Goal: Transaction & Acquisition: Purchase product/service

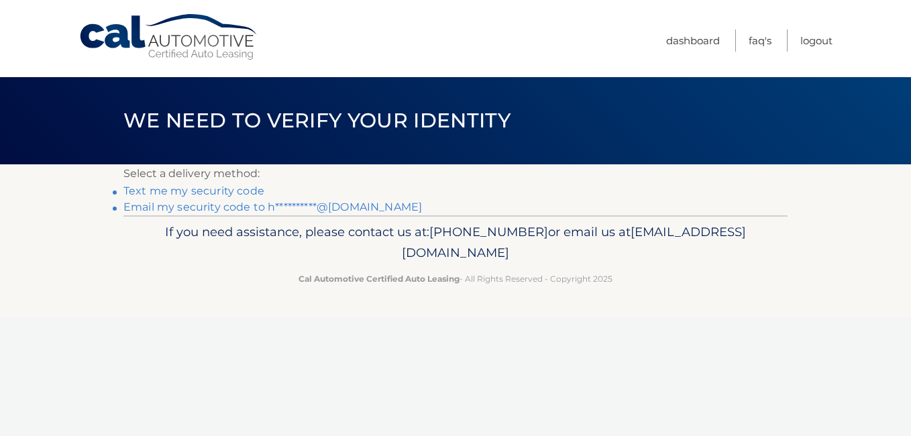
click at [213, 206] on link "**********" at bounding box center [272, 207] width 299 height 13
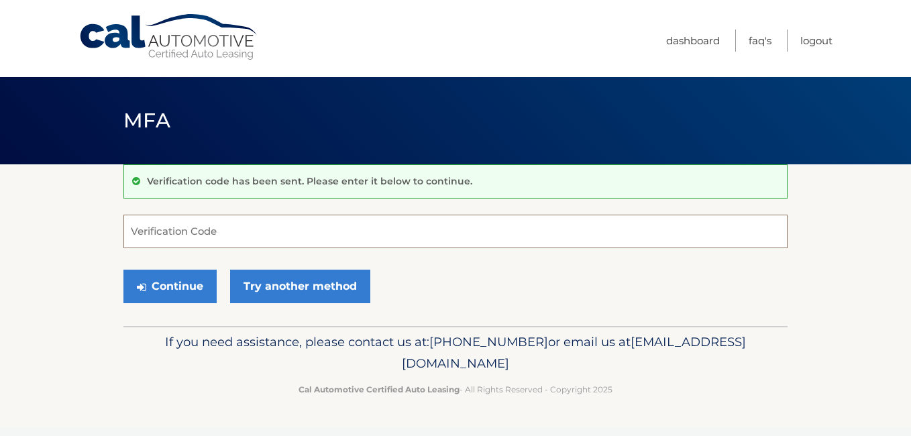
click at [171, 233] on input "Verification Code" at bounding box center [455, 232] width 664 height 34
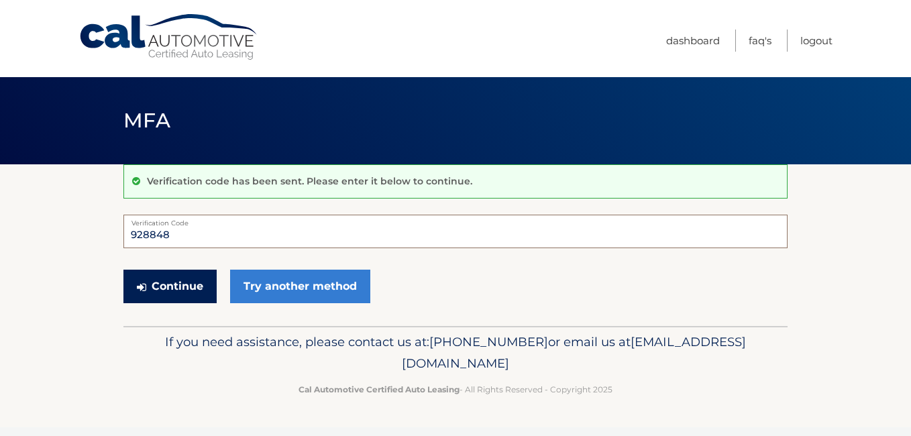
type input "928848"
click at [159, 283] on button "Continue" at bounding box center [169, 287] width 93 height 34
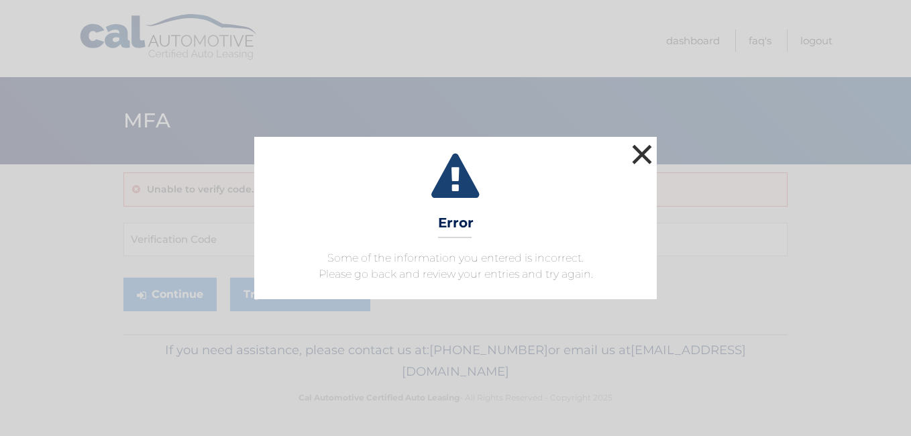
click at [642, 148] on button "×" at bounding box center [642, 154] width 27 height 27
click at [642, 148] on header "MFA" at bounding box center [455, 120] width 664 height 87
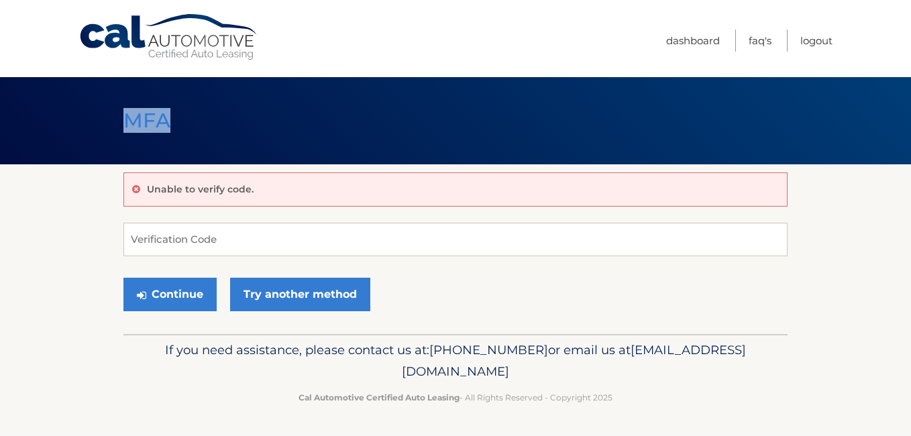
click at [642, 148] on header "MFA" at bounding box center [455, 120] width 664 height 87
click at [229, 236] on input "Verification Code" at bounding box center [455, 240] width 664 height 34
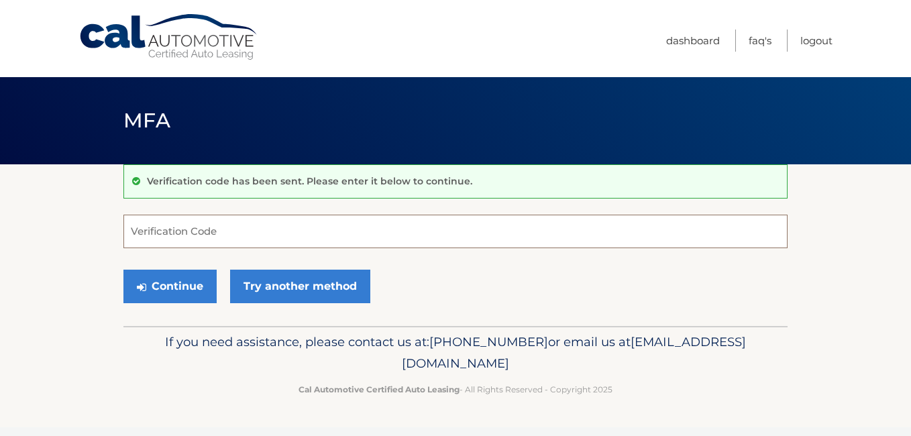
click at [187, 235] on input "Verification Code" at bounding box center [455, 232] width 664 height 34
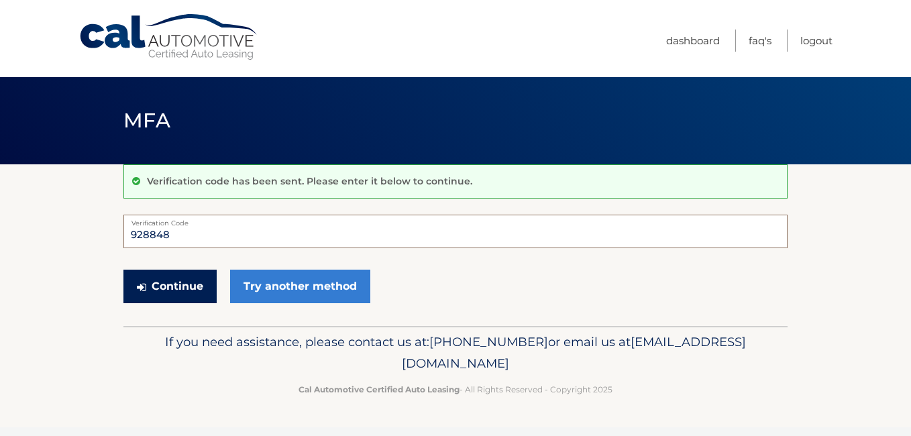
type input "928848"
click at [173, 285] on button "Continue" at bounding box center [169, 287] width 93 height 34
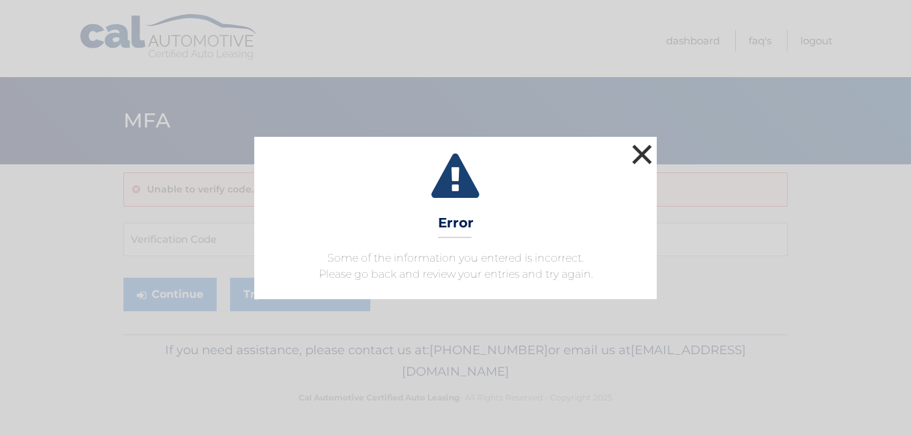
click at [639, 148] on button "×" at bounding box center [642, 154] width 27 height 27
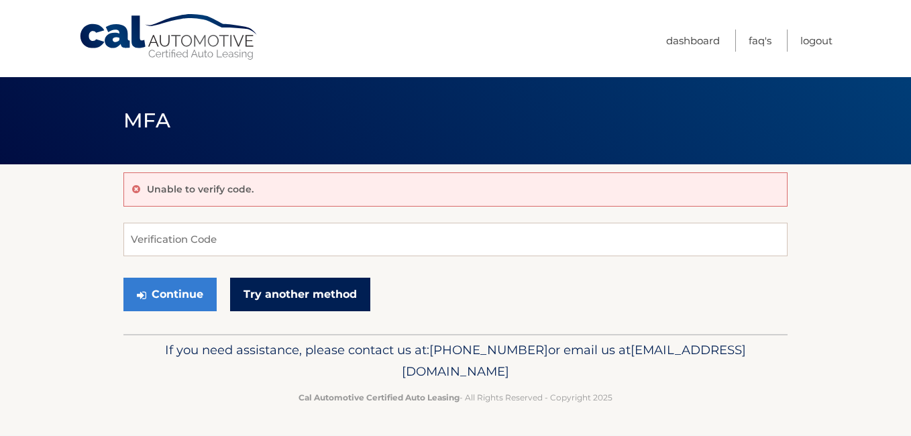
click at [261, 290] on link "Try another method" at bounding box center [300, 295] width 140 height 34
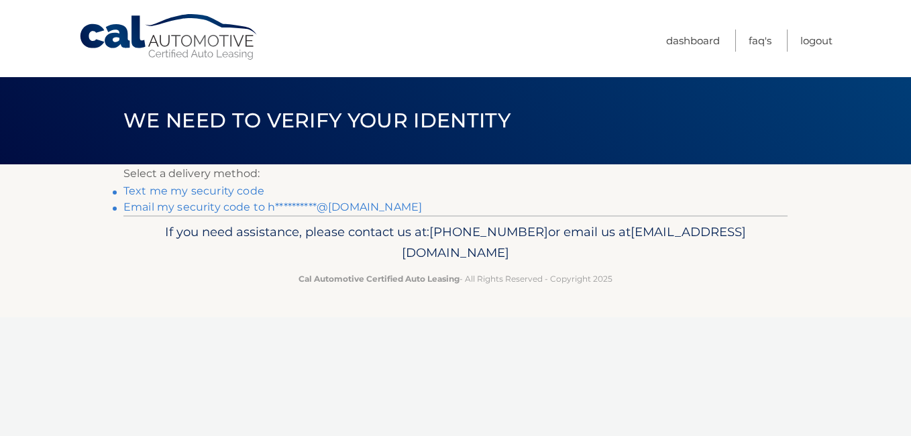
click at [254, 203] on link "**********" at bounding box center [272, 207] width 299 height 13
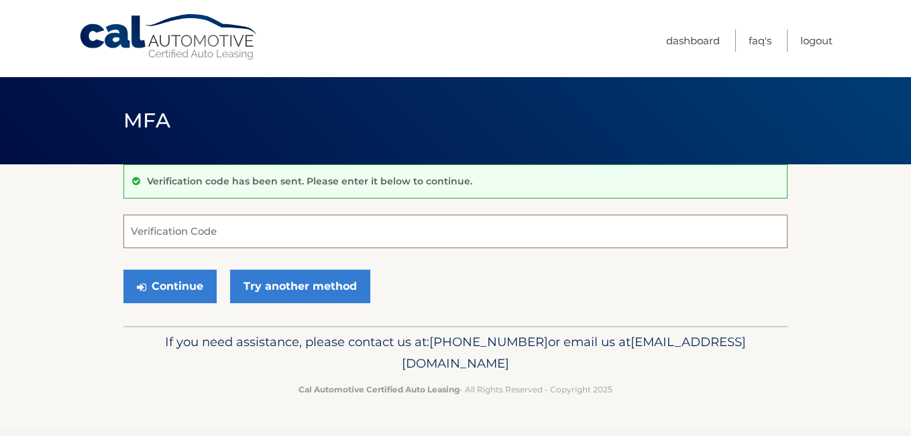
click at [173, 235] on input "Verification Code" at bounding box center [455, 232] width 664 height 34
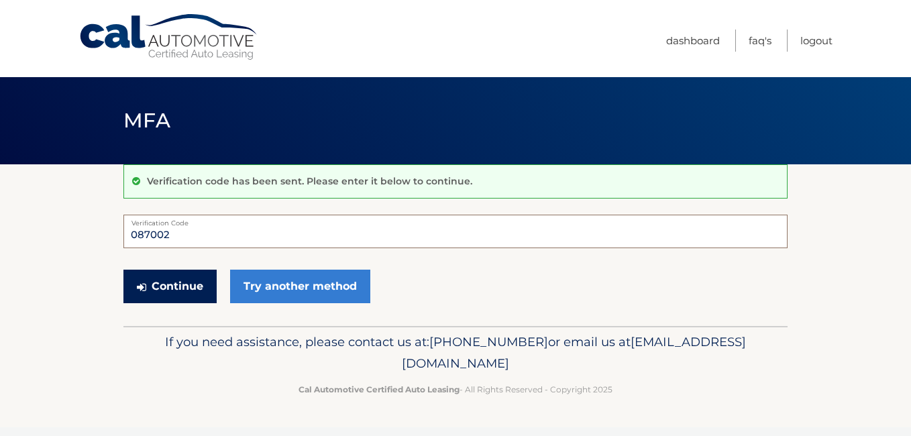
type input "087002"
click at [170, 282] on button "Continue" at bounding box center [169, 287] width 93 height 34
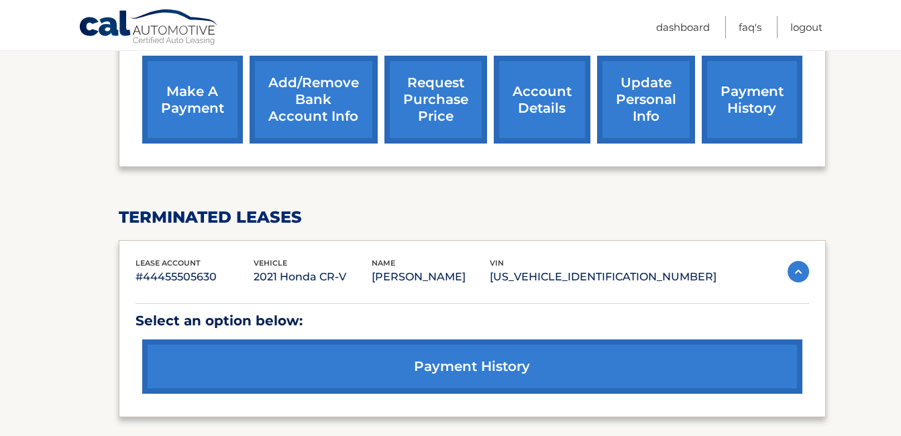
scroll to position [470, 0]
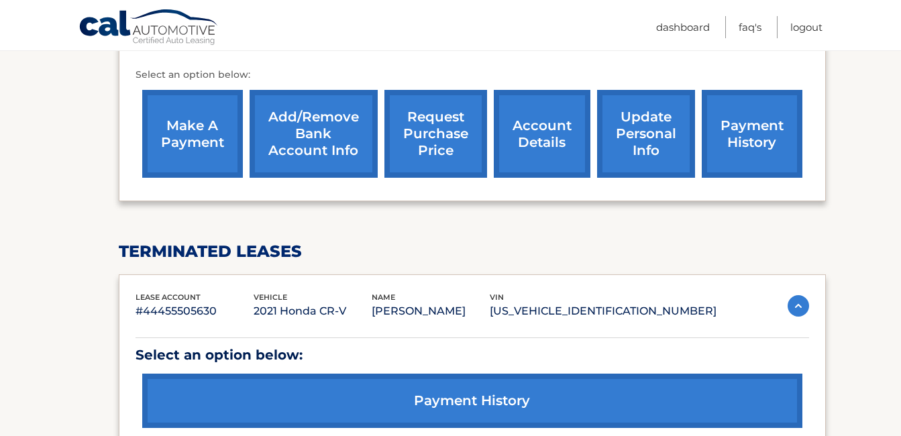
click at [198, 131] on link "make a payment" at bounding box center [192, 134] width 101 height 88
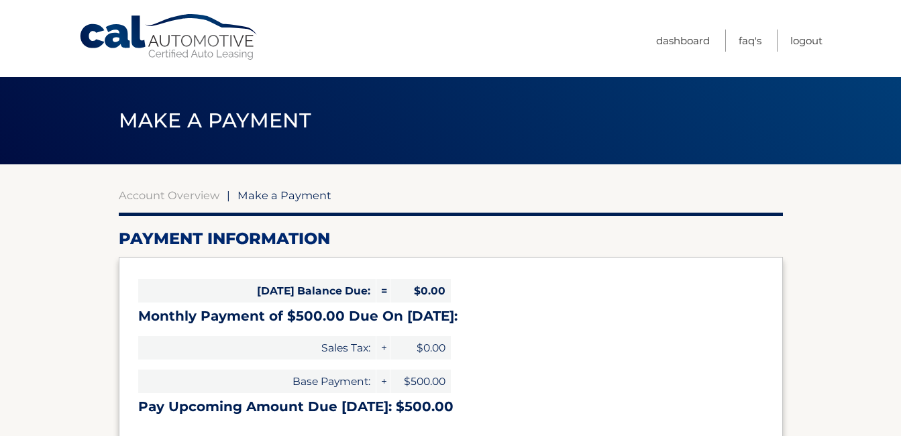
select select "MzM3NDE2ZTAtMTMyMy00YzAyLTg4NGQtYmVlNzY0ZGMzNGNj"
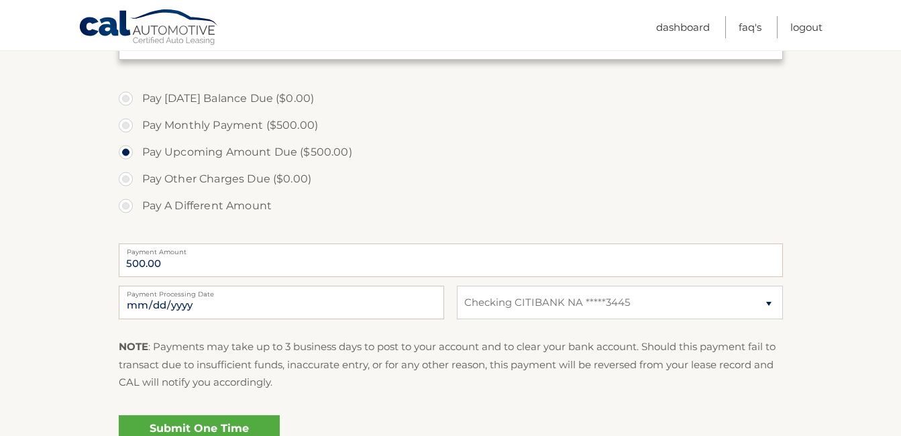
scroll to position [403, 0]
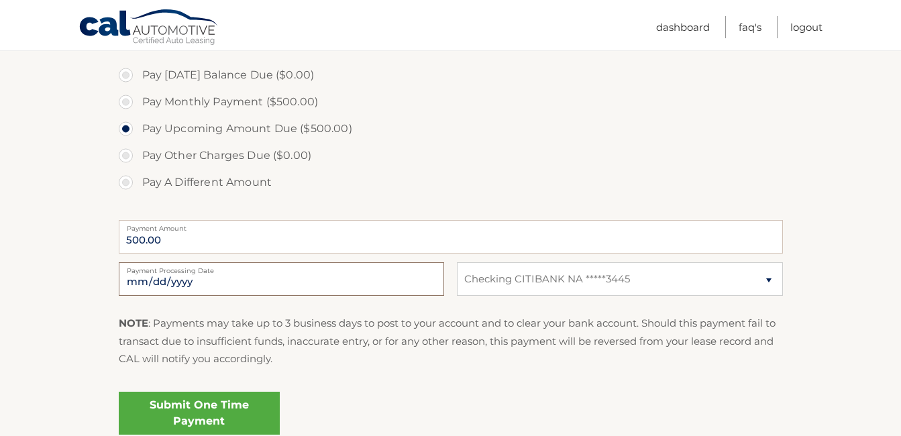
click at [242, 279] on input "2025-10-05" at bounding box center [281, 279] width 325 height 34
type input "2025-10-08"
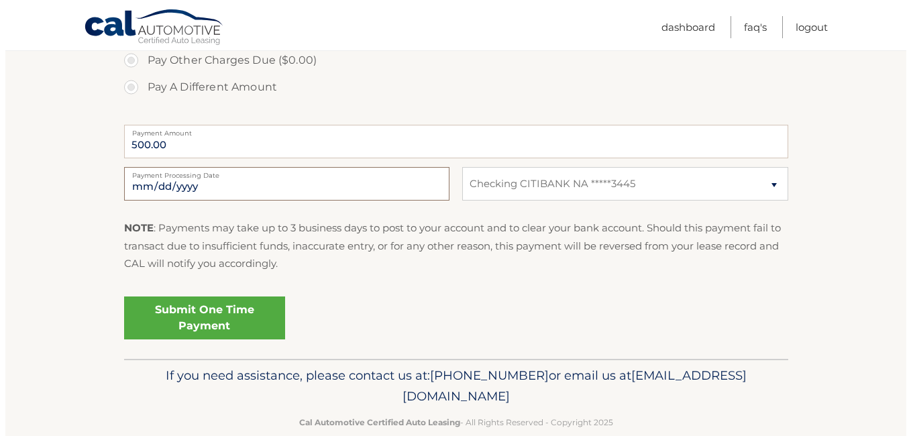
scroll to position [523, 0]
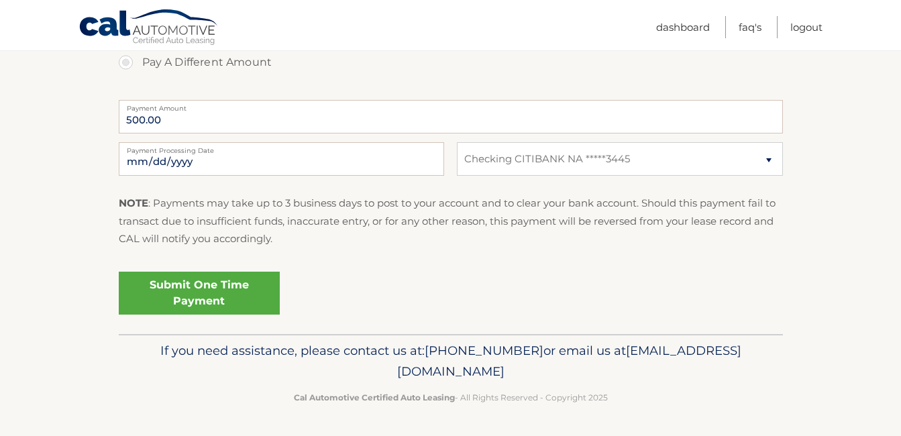
click at [243, 290] on link "Submit One Time Payment" at bounding box center [199, 293] width 161 height 43
click at [199, 293] on link "Submit One Time Payment" at bounding box center [199, 293] width 161 height 43
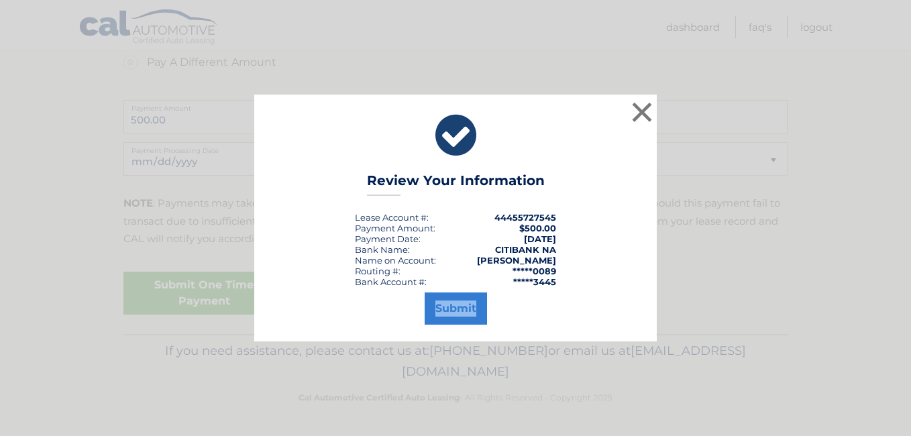
click at [199, 293] on div "× Review Your Information Lease Account #: 44455727545 Payment Amount: $500.00 …" at bounding box center [455, 218] width 901 height 247
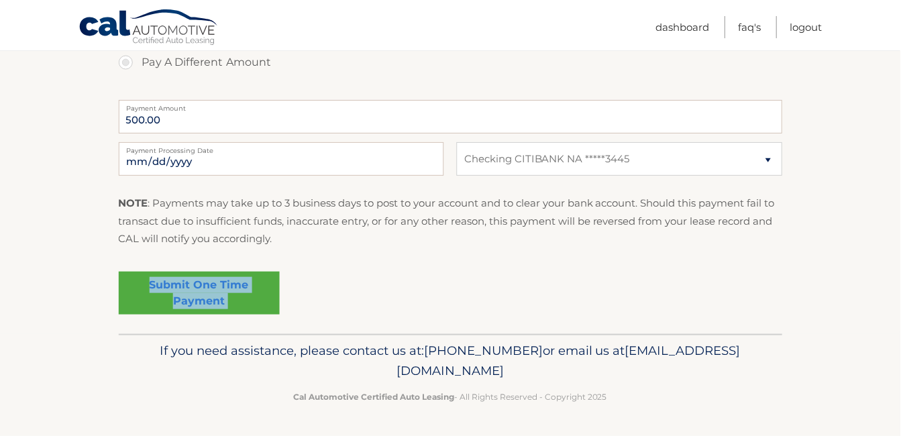
click at [199, 293] on link "Submit One Time Payment" at bounding box center [199, 293] width 161 height 43
click at [198, 296] on link "Submit One Time Payment" at bounding box center [199, 293] width 161 height 43
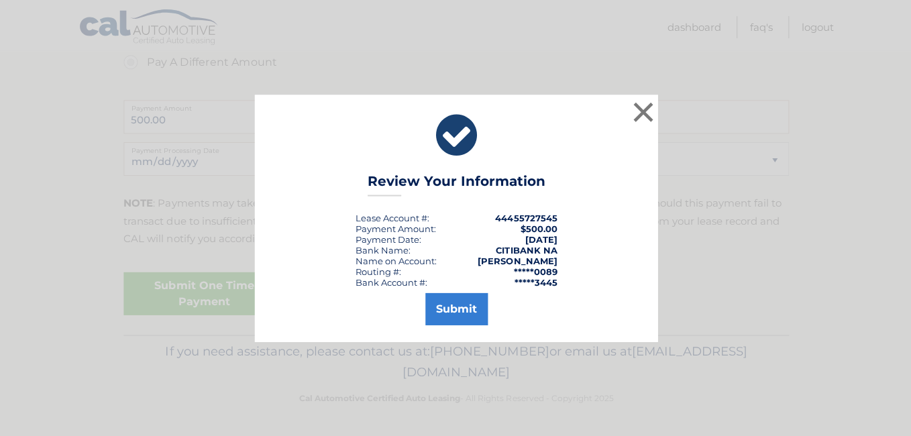
click at [198, 296] on div "× Review Your Information Lease Account #: 44455727545 Payment Amount: $500.00 …" at bounding box center [455, 218] width 901 height 247
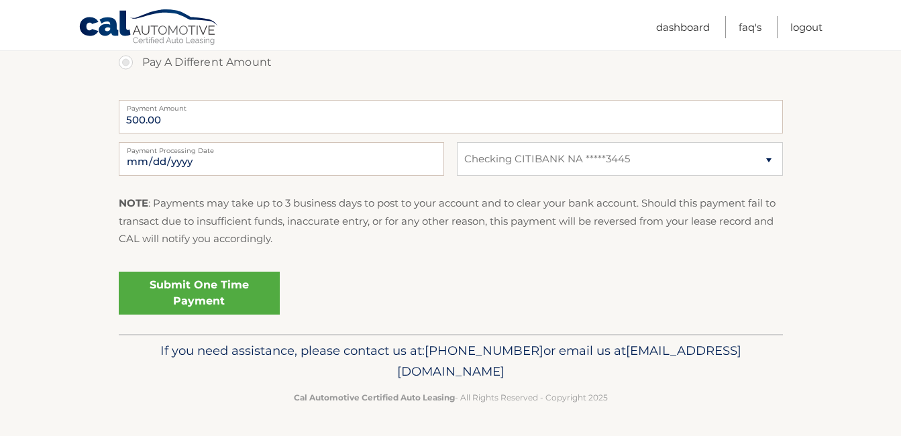
click at [225, 282] on link "Submit One Time Payment" at bounding box center [199, 293] width 161 height 43
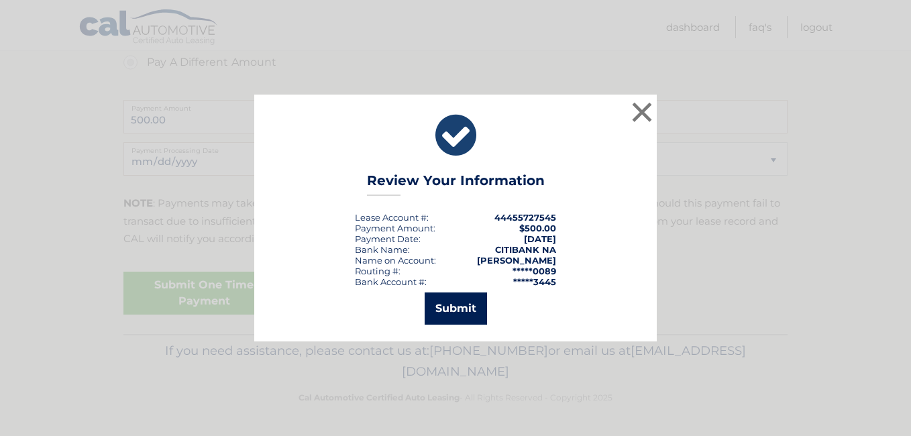
click at [460, 305] on button "Submit" at bounding box center [456, 309] width 62 height 32
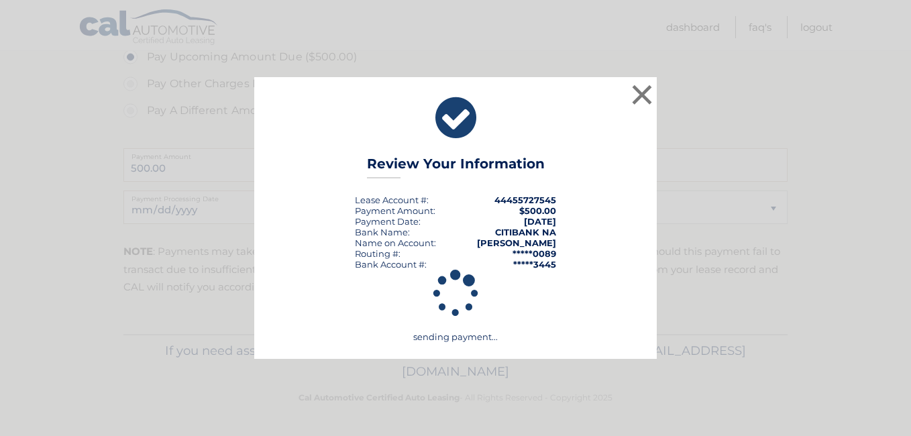
scroll to position [474, 0]
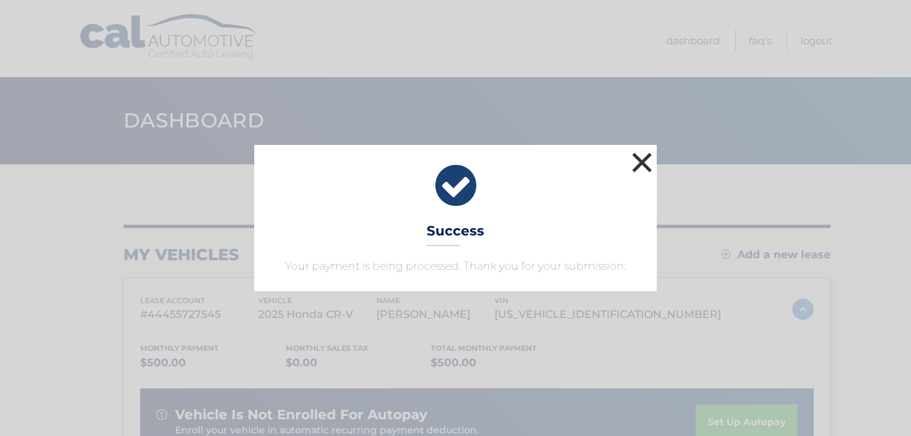
click at [639, 158] on button "×" at bounding box center [642, 162] width 27 height 27
click at [639, 158] on header "Dashboard" at bounding box center [451, 120] width 664 height 87
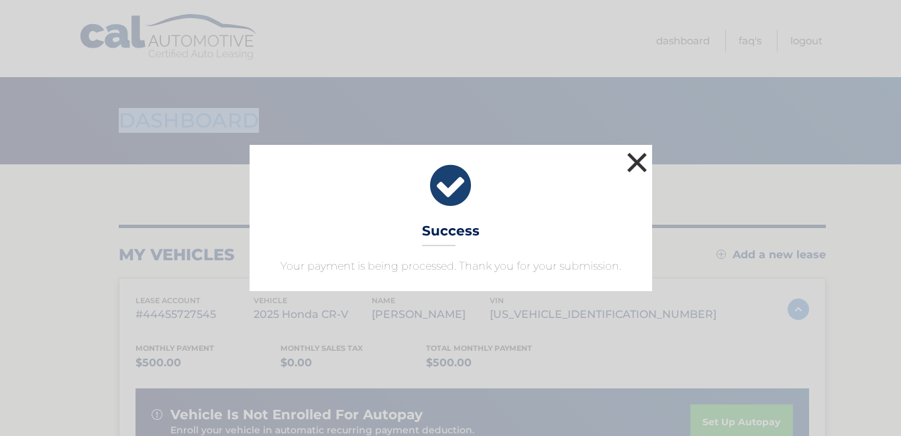
click at [639, 158] on header "Dashboard" at bounding box center [451, 120] width 664 height 87
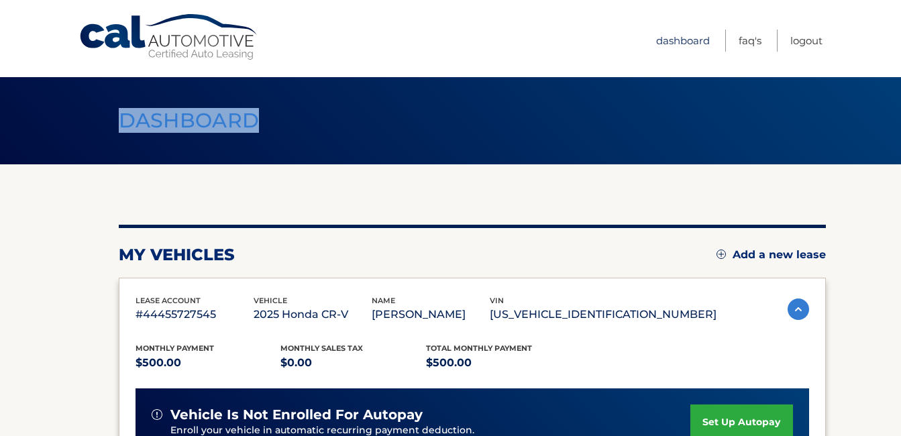
click at [677, 36] on link "Dashboard" at bounding box center [683, 41] width 54 height 22
click at [801, 38] on link "Logout" at bounding box center [806, 41] width 32 height 22
